Goal: Navigation & Orientation: Find specific page/section

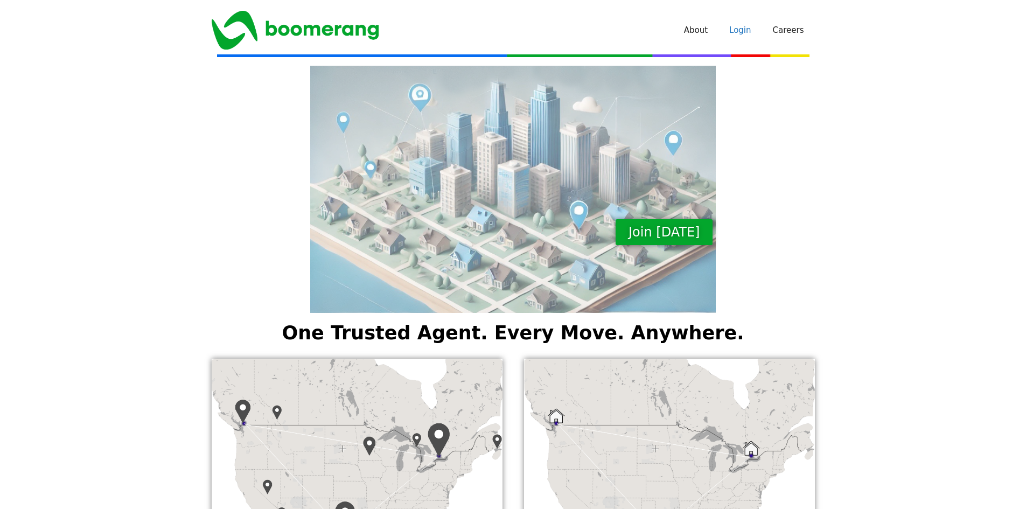
click at [745, 32] on link "Login" at bounding box center [739, 30] width 43 height 32
click at [227, 250] on div at bounding box center [513, 189] width 614 height 247
click at [194, 233] on div "Join [DATE]" at bounding box center [513, 188] width 1026 height 257
click at [499, 31] on link "About" at bounding box center [482, 30] width 45 height 32
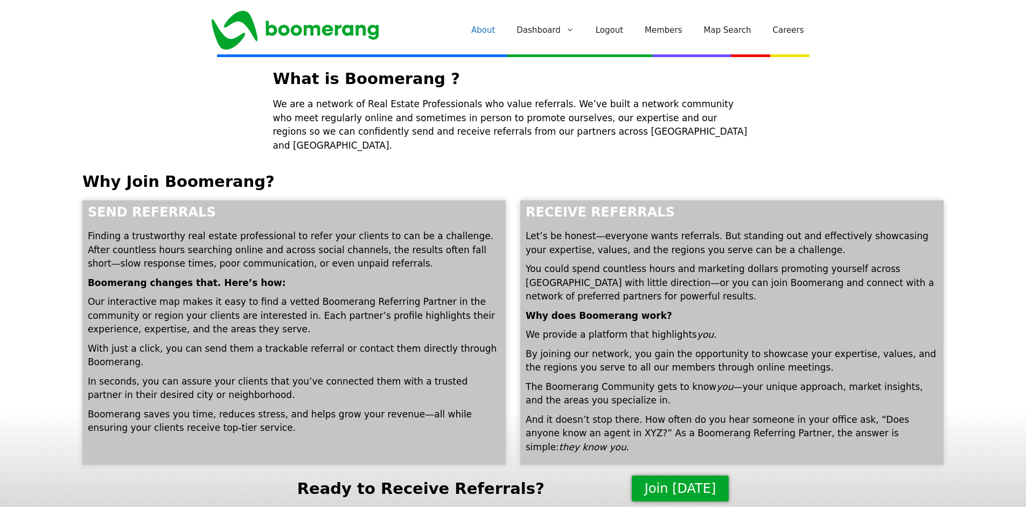
click at [304, 36] on img "Site" at bounding box center [295, 30] width 167 height 39
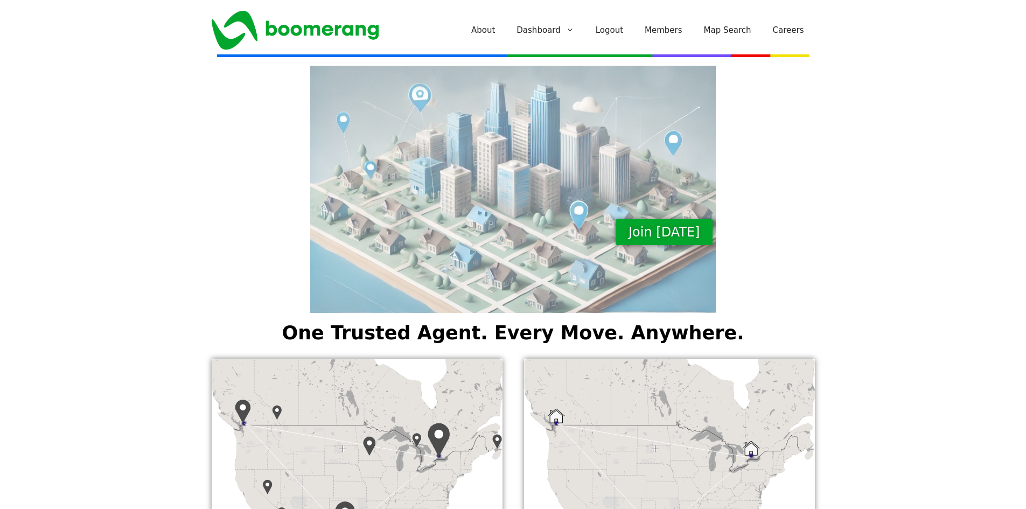
click at [347, 33] on div at bounding box center [513, 169] width 614 height 317
click at [319, 27] on div at bounding box center [513, 169] width 614 height 317
click at [232, 29] on div at bounding box center [513, 169] width 614 height 317
click at [245, 25] on div at bounding box center [513, 169] width 614 height 317
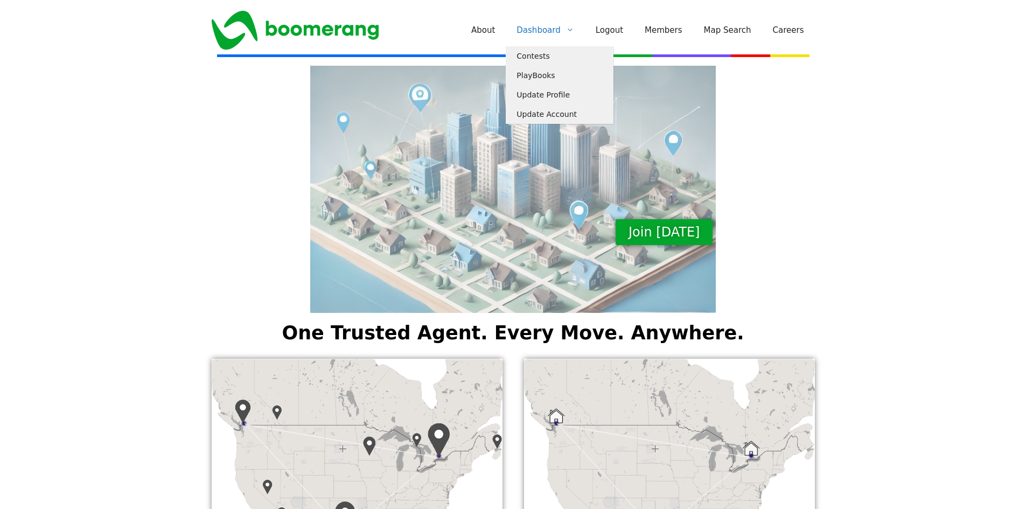
click at [552, 28] on link "Dashboard" at bounding box center [545, 30] width 79 height 32
click at [553, 34] on link "Dashboard" at bounding box center [545, 30] width 79 height 32
